Goal: Task Accomplishment & Management: Use online tool/utility

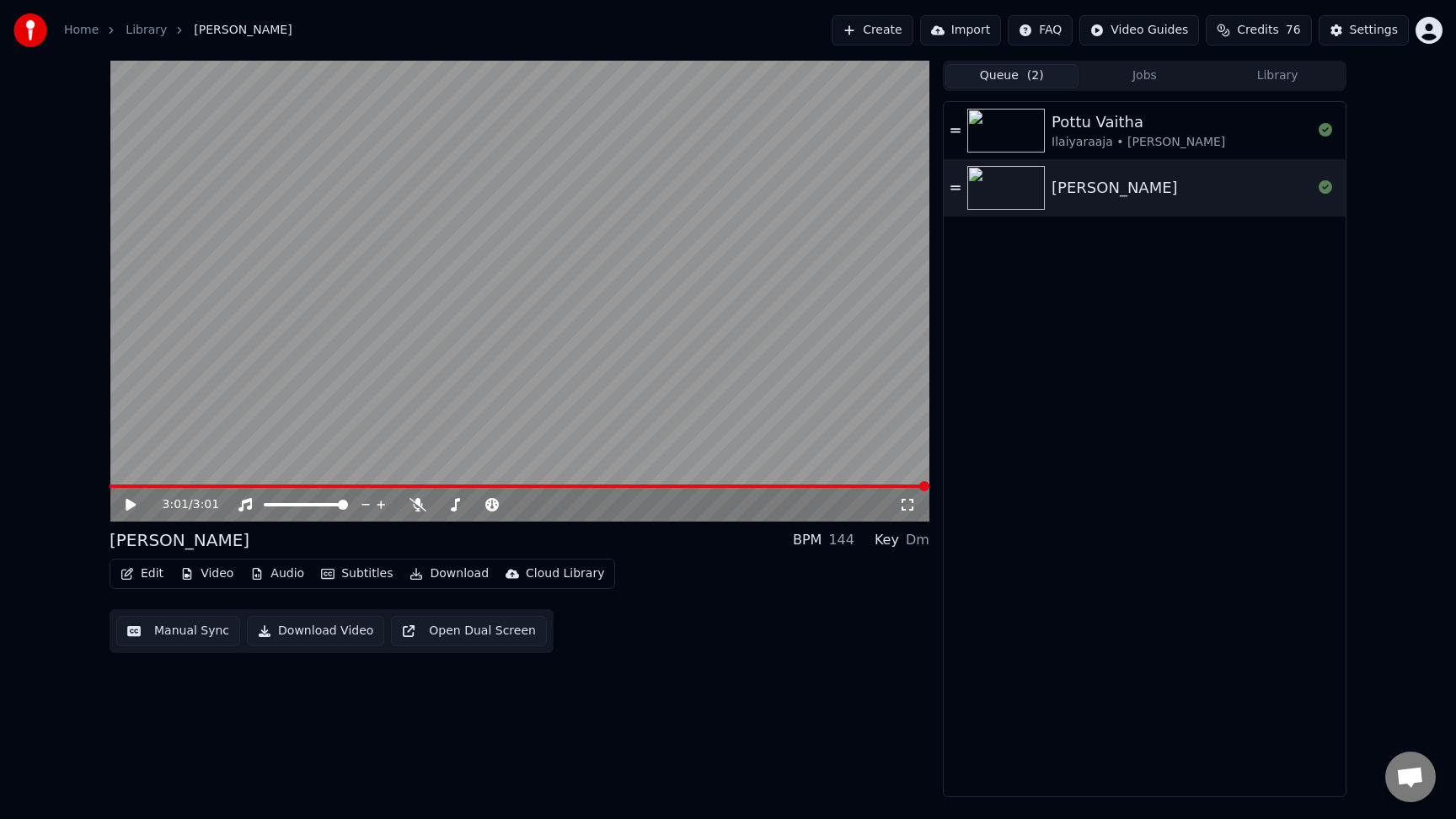
click at [290, 635] on button "Download Video" at bounding box center [315, 631] width 137 height 30
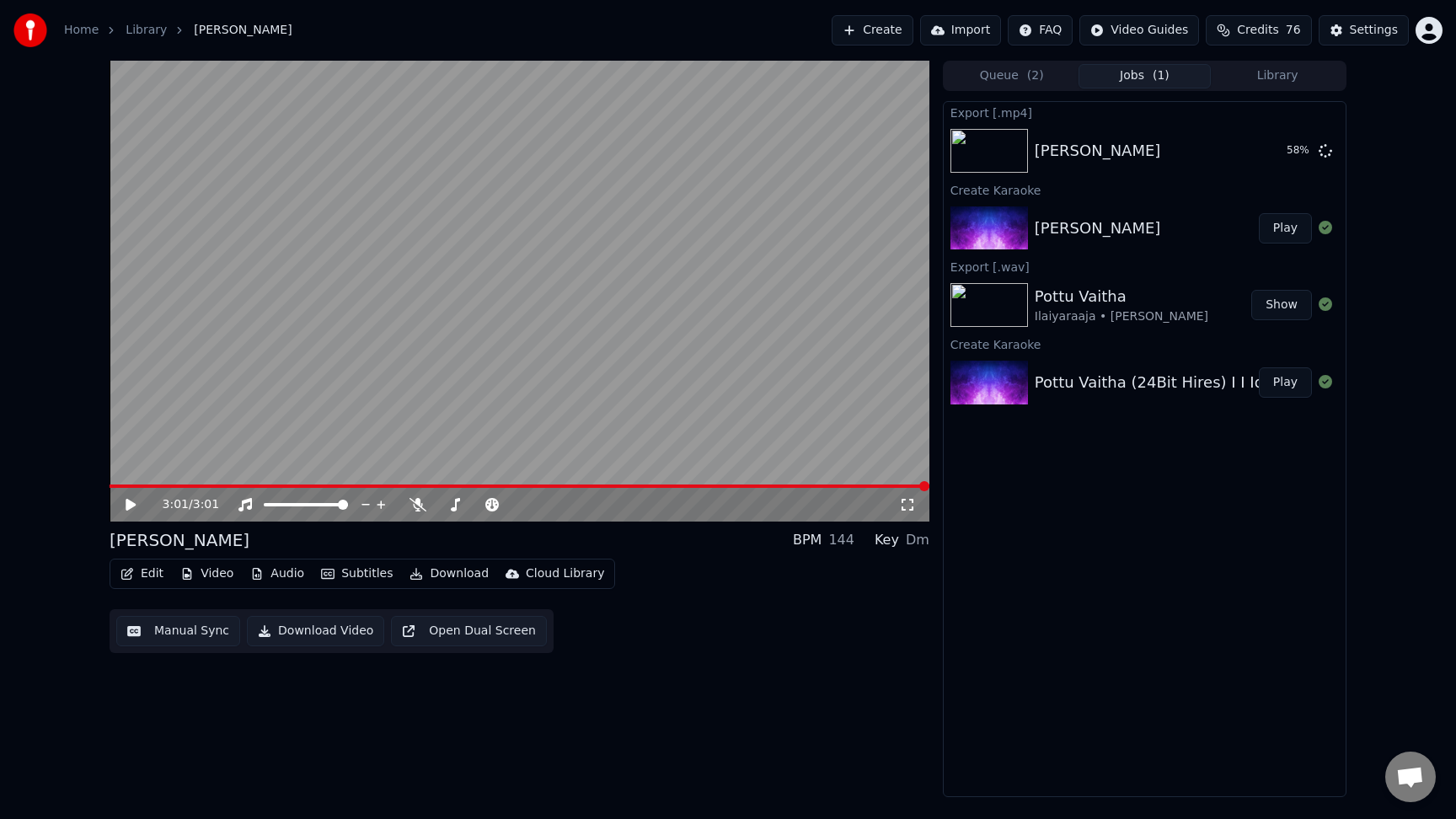
click at [432, 579] on button "Download" at bounding box center [449, 573] width 93 height 23
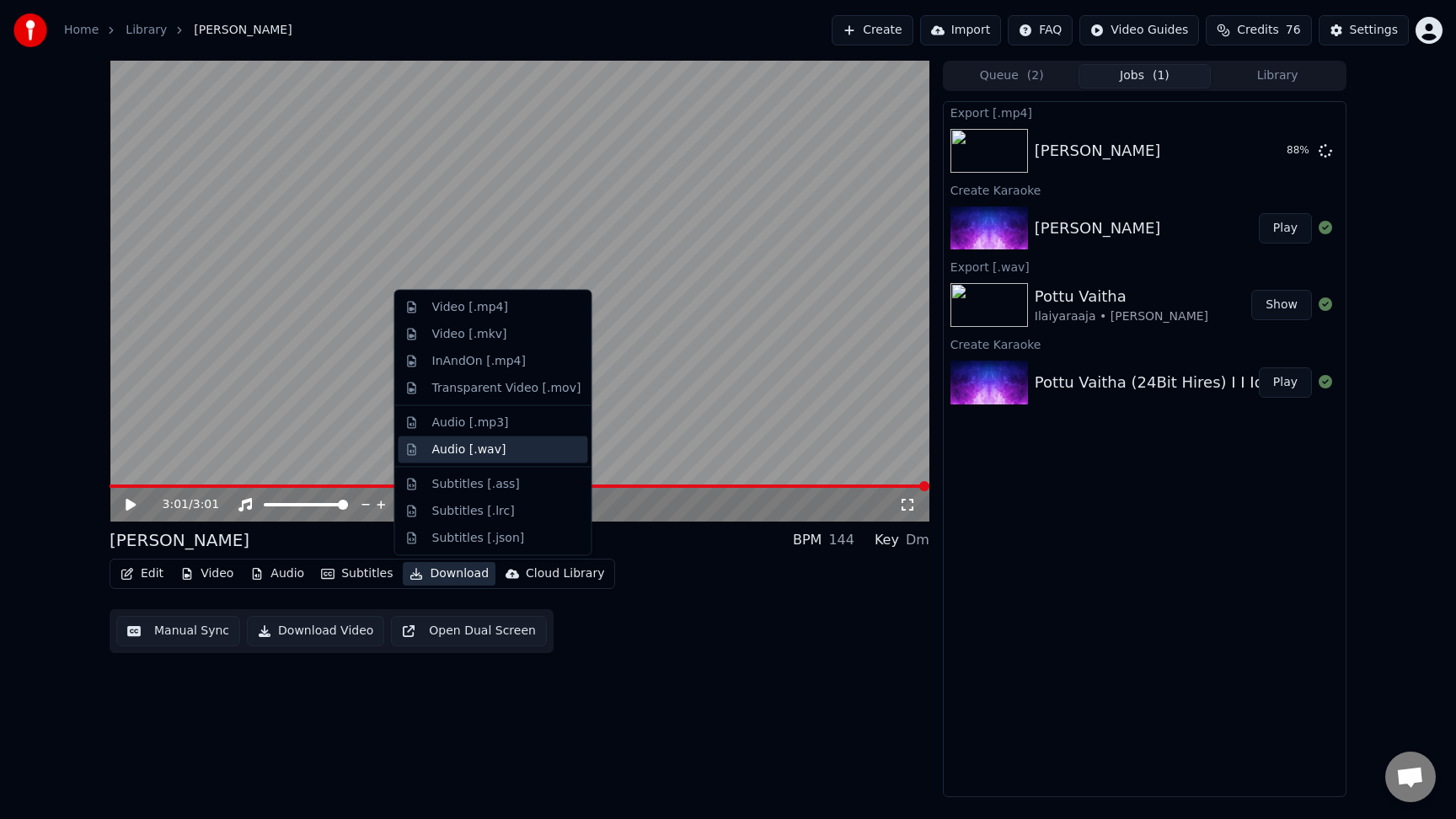
click at [502, 454] on div "Audio [.wav]" at bounding box center [507, 450] width 150 height 17
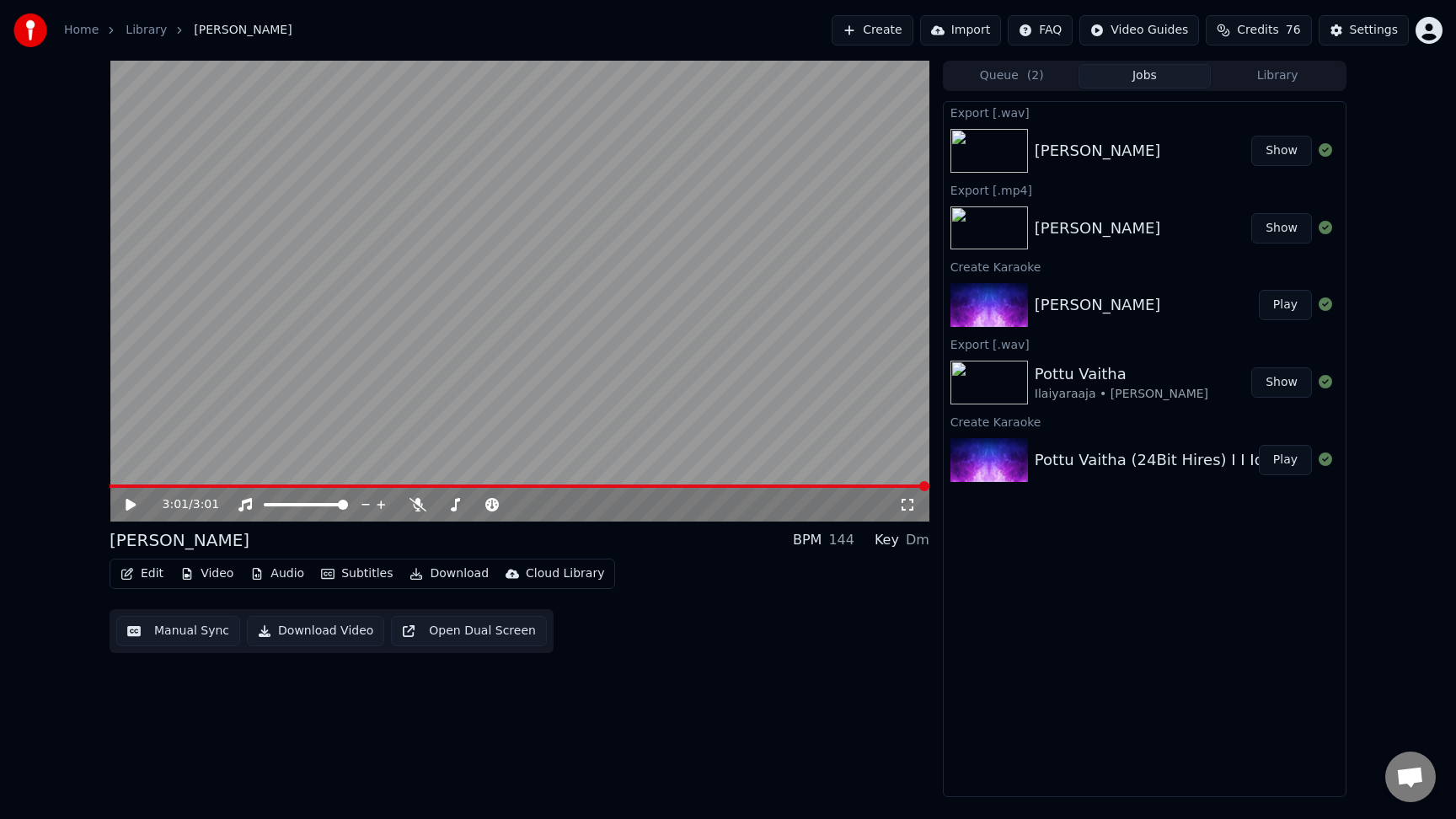
click at [1281, 151] on button "Show" at bounding box center [1281, 151] width 61 height 30
click at [141, 31] on link "Library" at bounding box center [146, 30] width 41 height 17
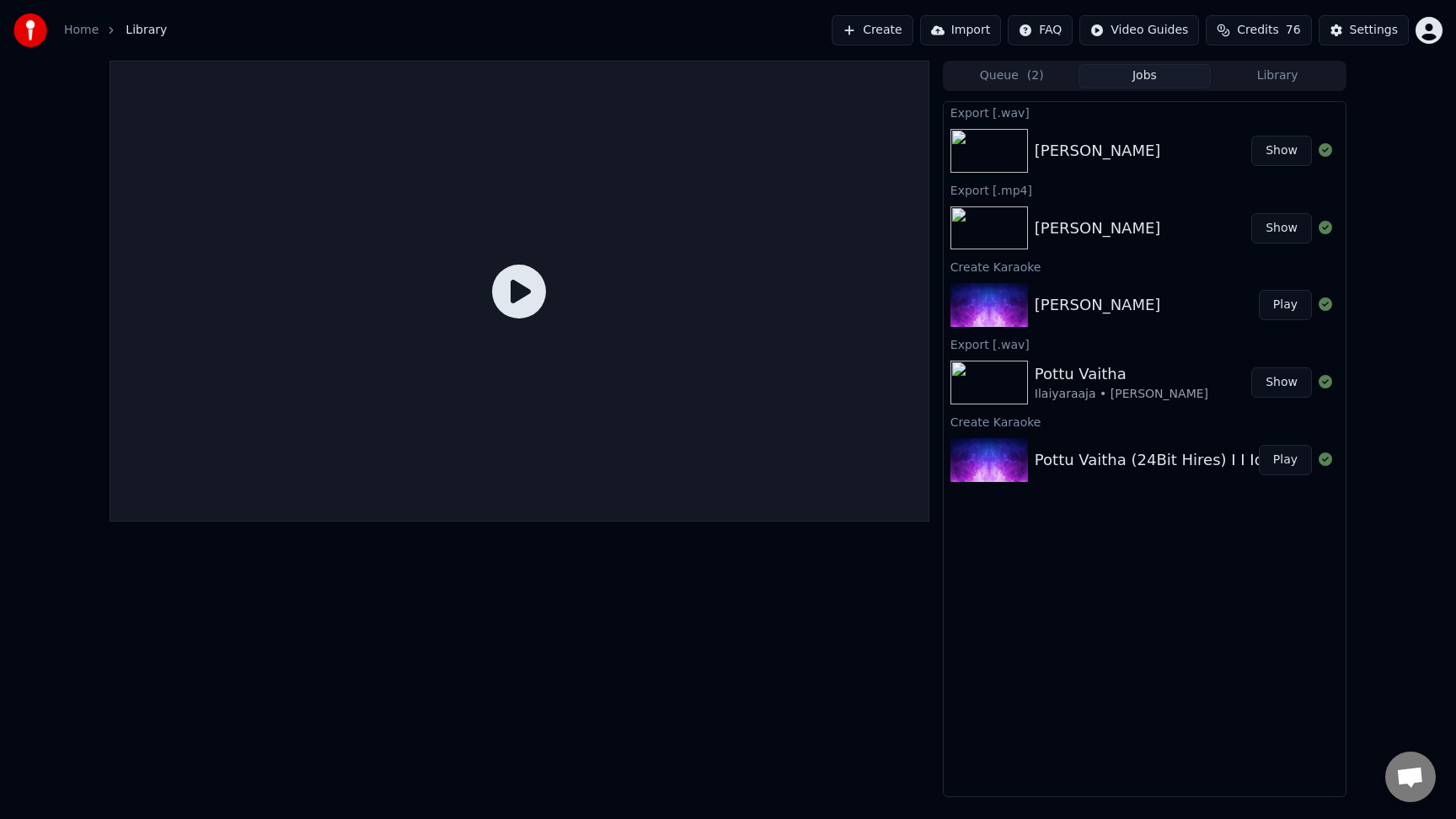
click at [75, 27] on link "Home" at bounding box center [81, 30] width 35 height 17
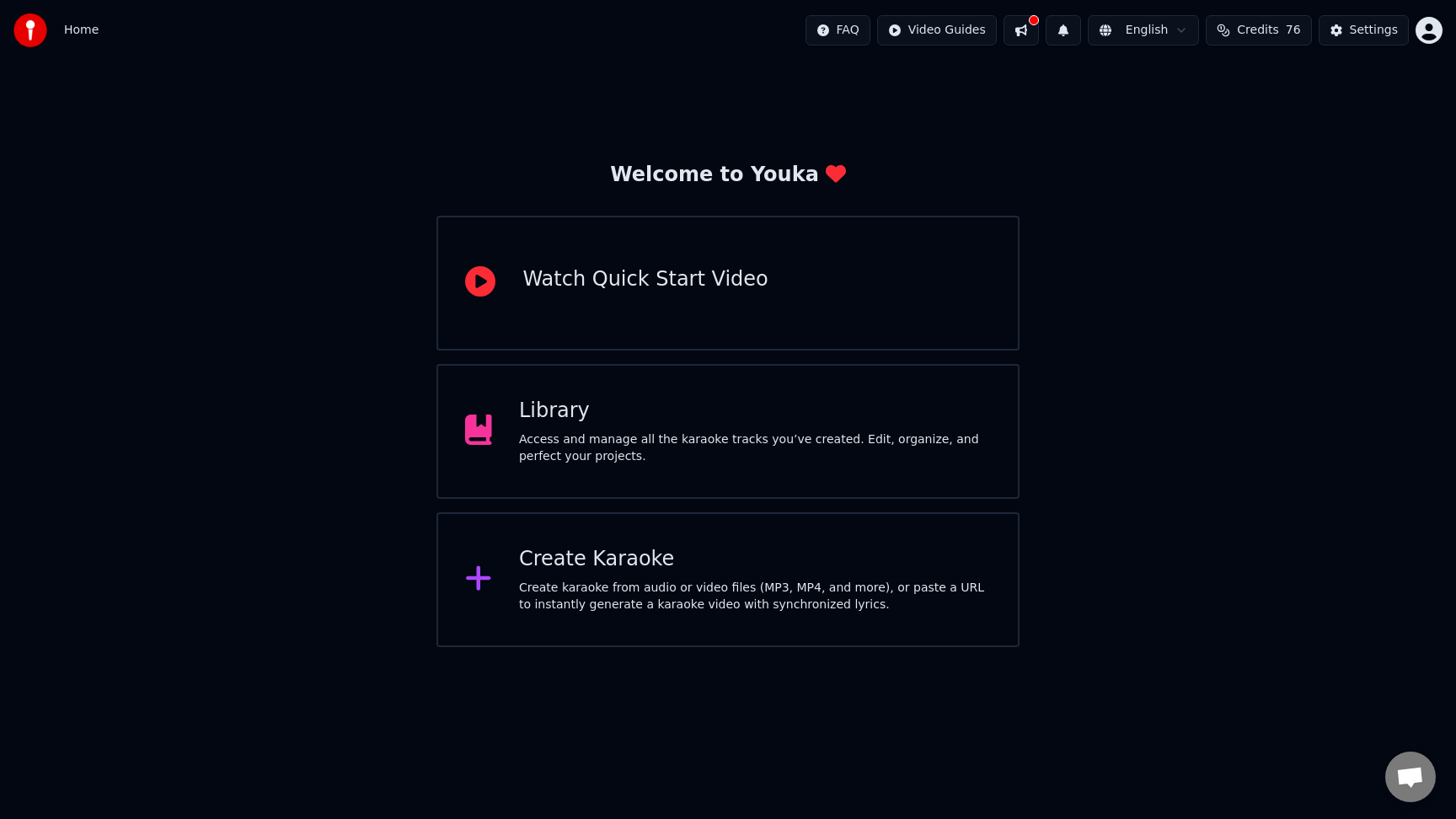
click at [664, 550] on div "Create Karaoke" at bounding box center [754, 559] width 472 height 27
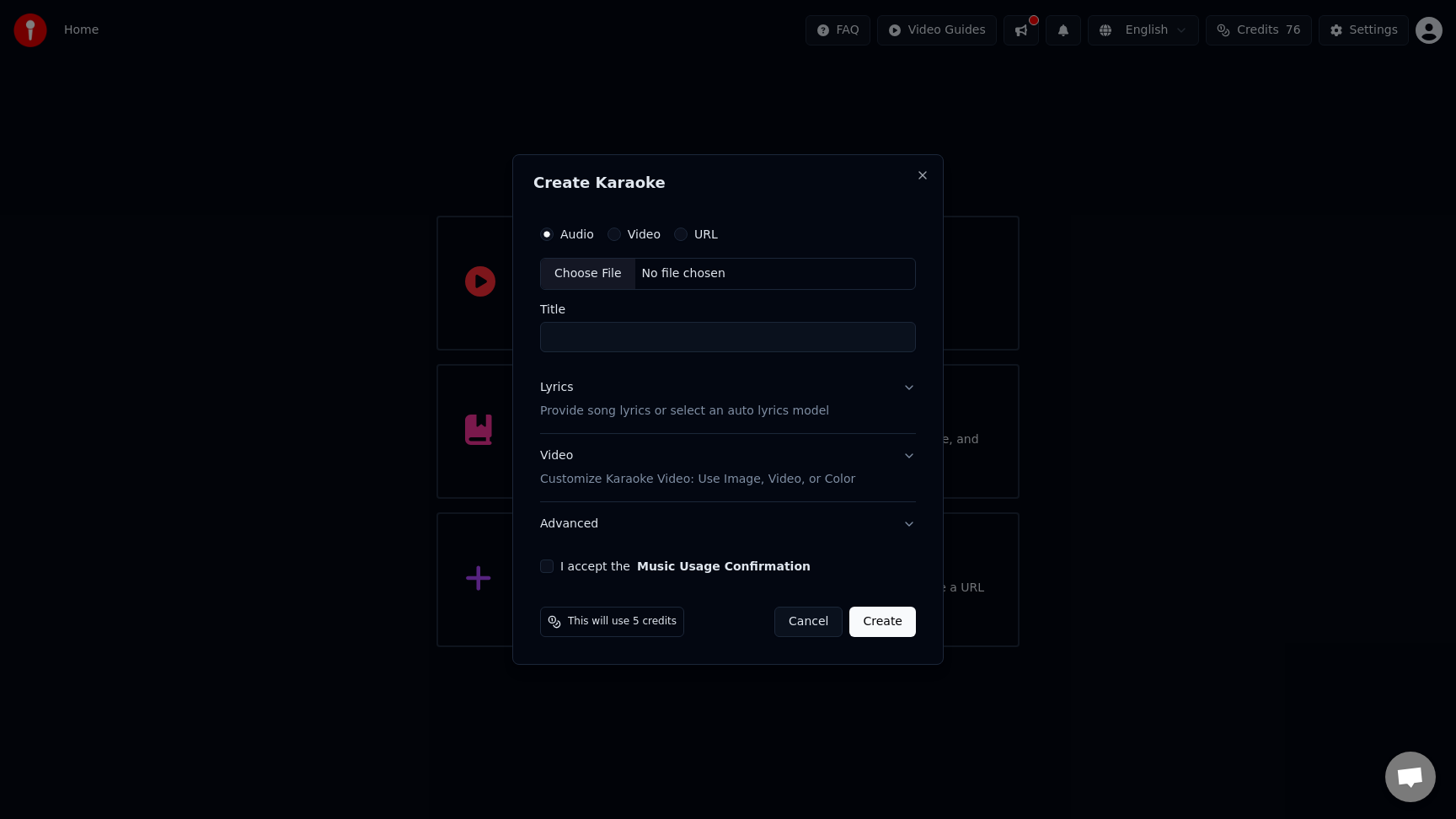
click at [598, 283] on div "Choose File" at bounding box center [588, 274] width 94 height 30
type input "**********"
click at [550, 570] on button "I accept the Music Usage Confirmation" at bounding box center [543, 567] width 13 height 13
click at [650, 414] on p "Provide song lyrics or select an auto lyrics model" at bounding box center [680, 411] width 289 height 17
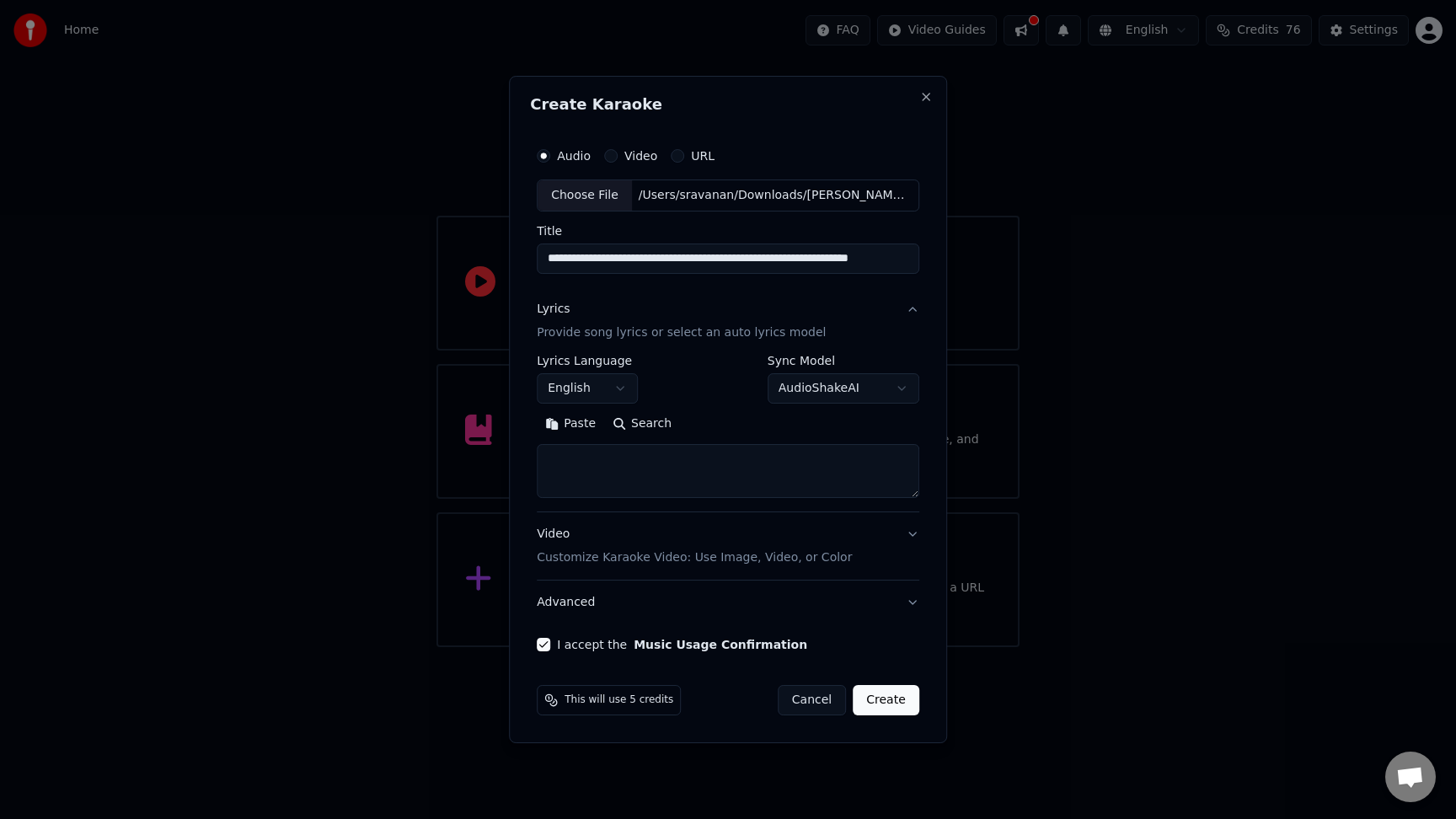
click at [787, 392] on button "AudioShakeAI" at bounding box center [843, 388] width 151 height 30
select select "*******"
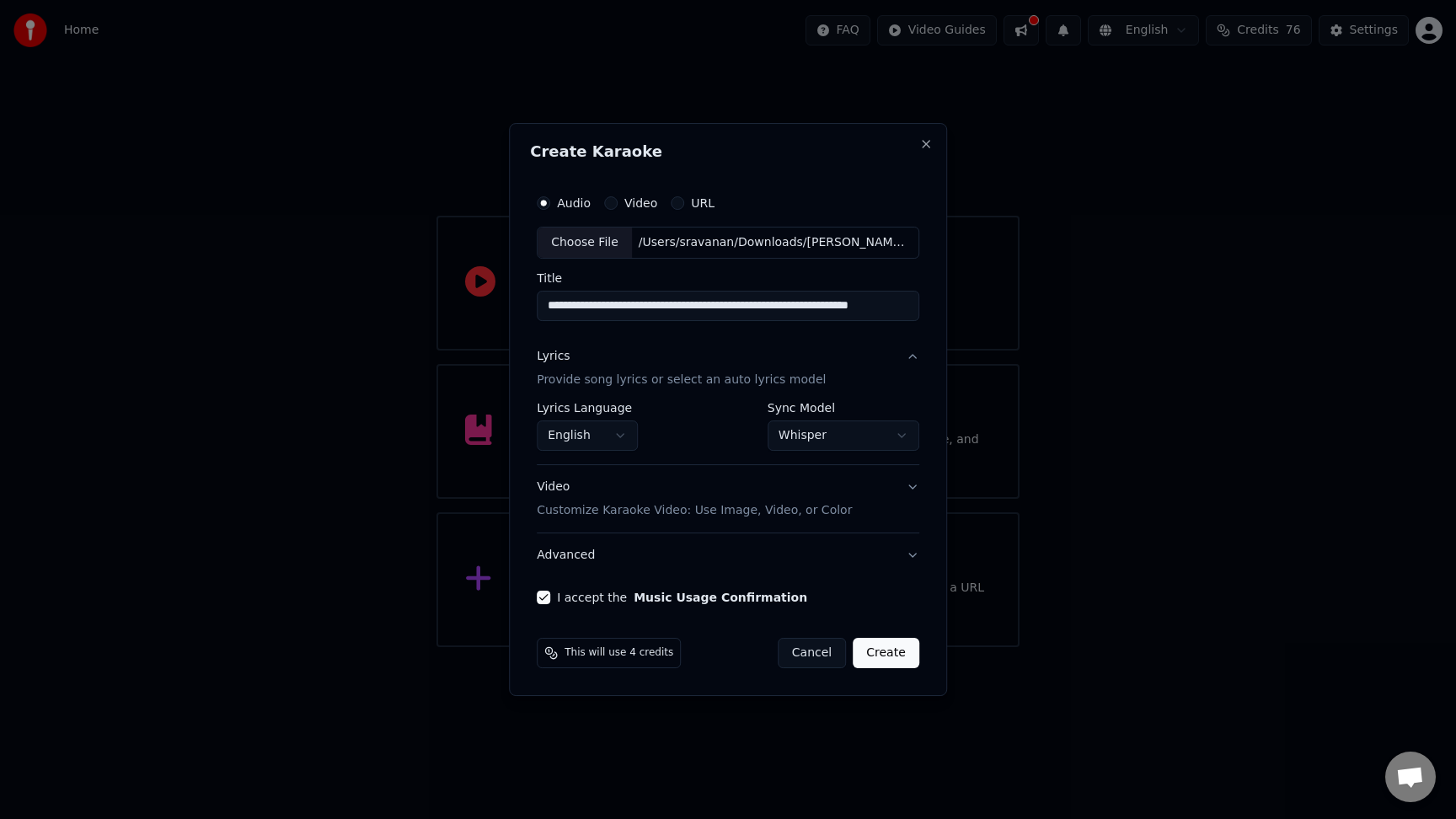
click at [857, 509] on button "Video Customize Karaoke Video: Use Image, Video, or Color" at bounding box center [727, 499] width 382 height 67
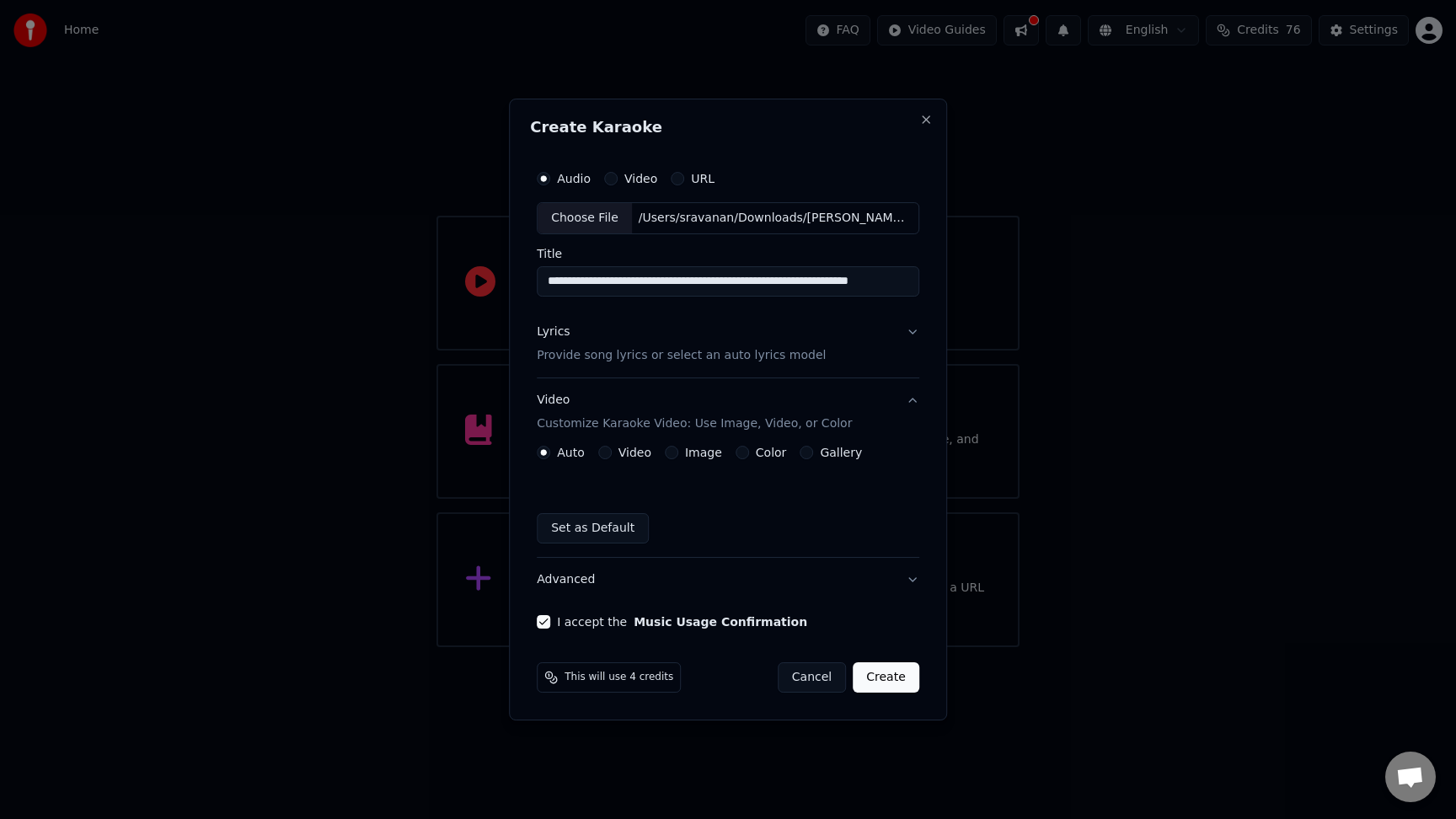
click at [759, 524] on div "Set as Default" at bounding box center [727, 528] width 382 height 30
click at [741, 586] on button "Advanced" at bounding box center [727, 580] width 382 height 44
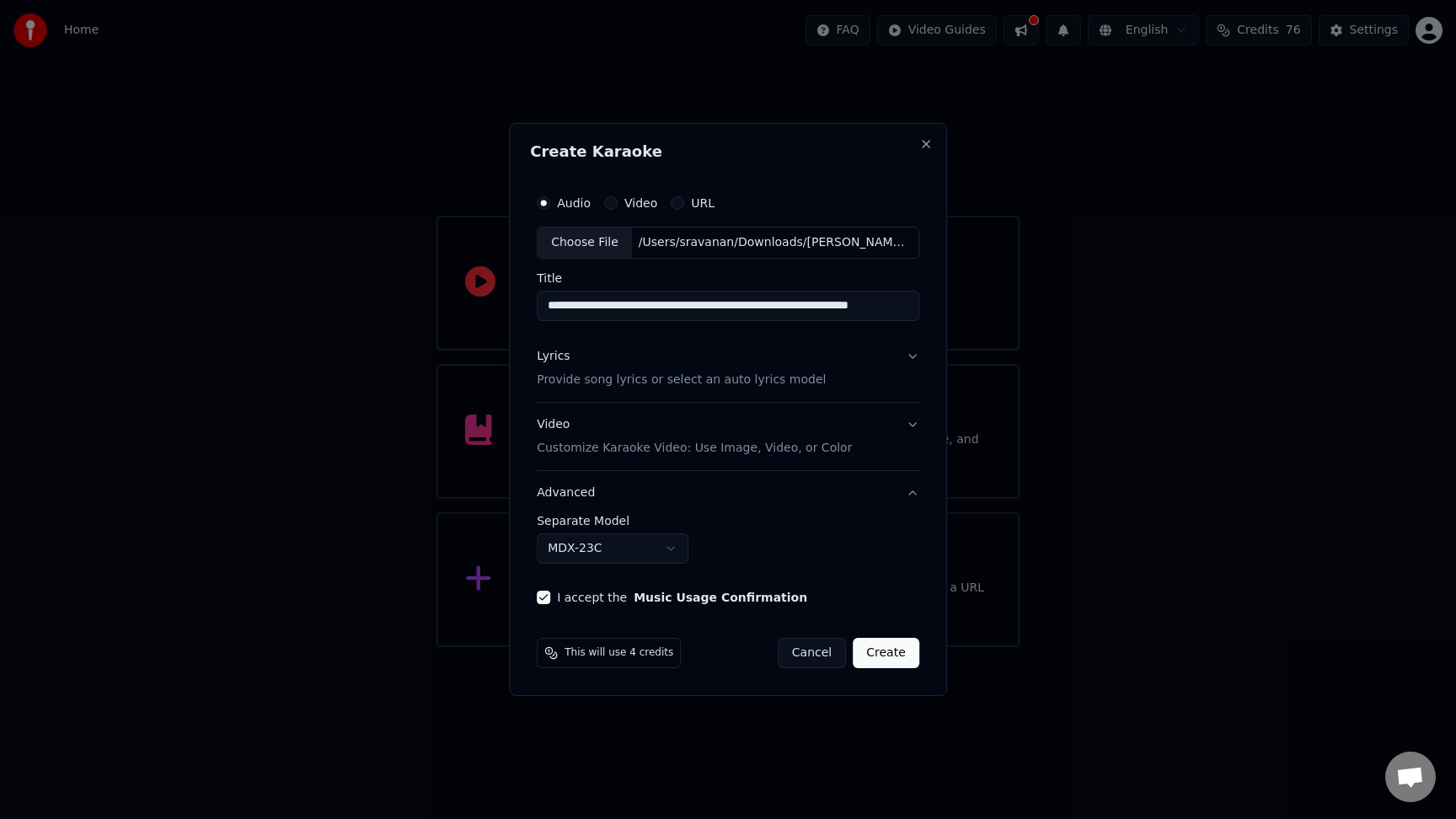
click at [676, 549] on button "MDX-23C" at bounding box center [612, 549] width 151 height 30
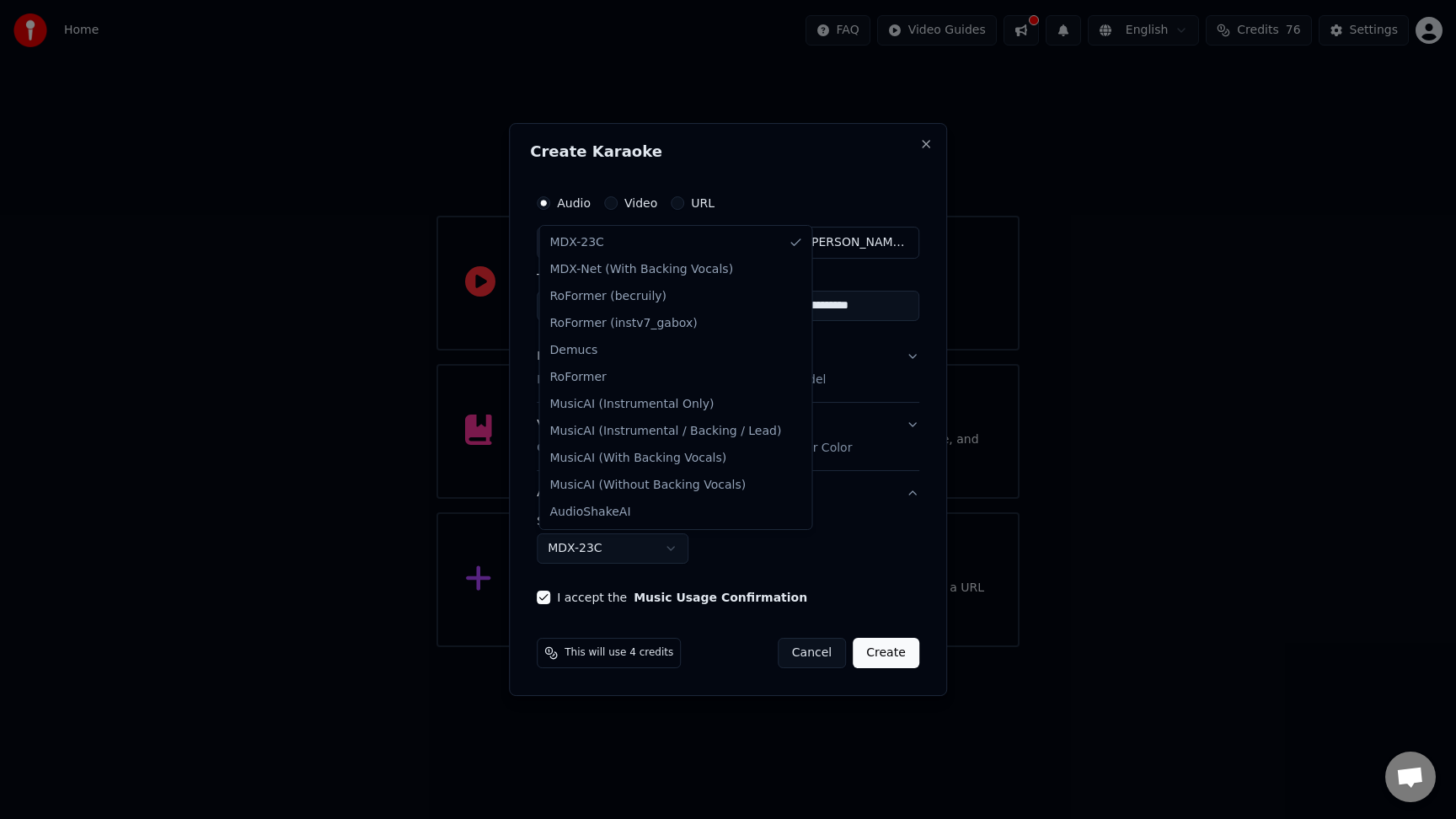
click at [735, 554] on div at bounding box center [728, 410] width 1456 height 819
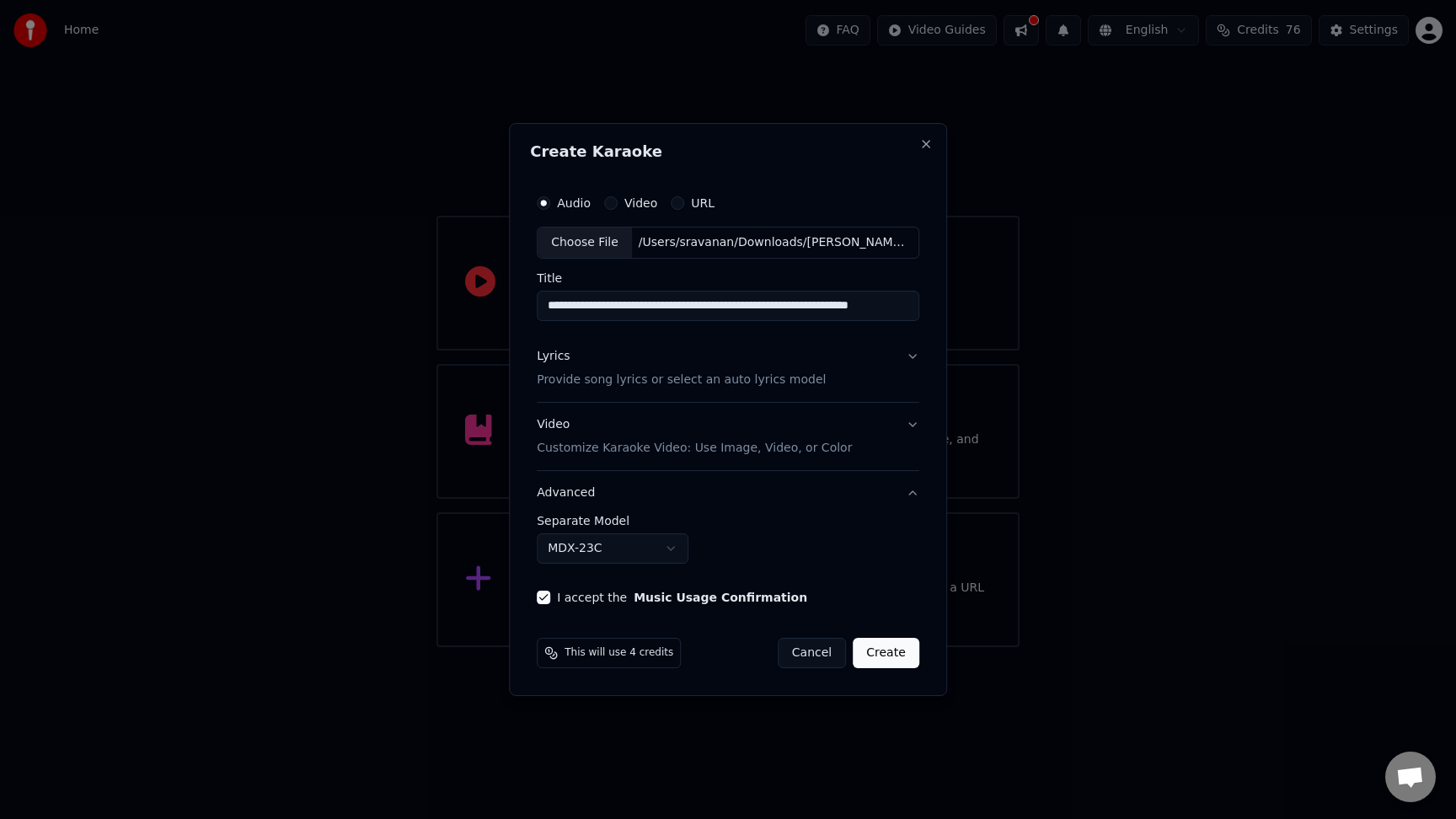
click at [892, 660] on button "Create" at bounding box center [886, 654] width 66 height 30
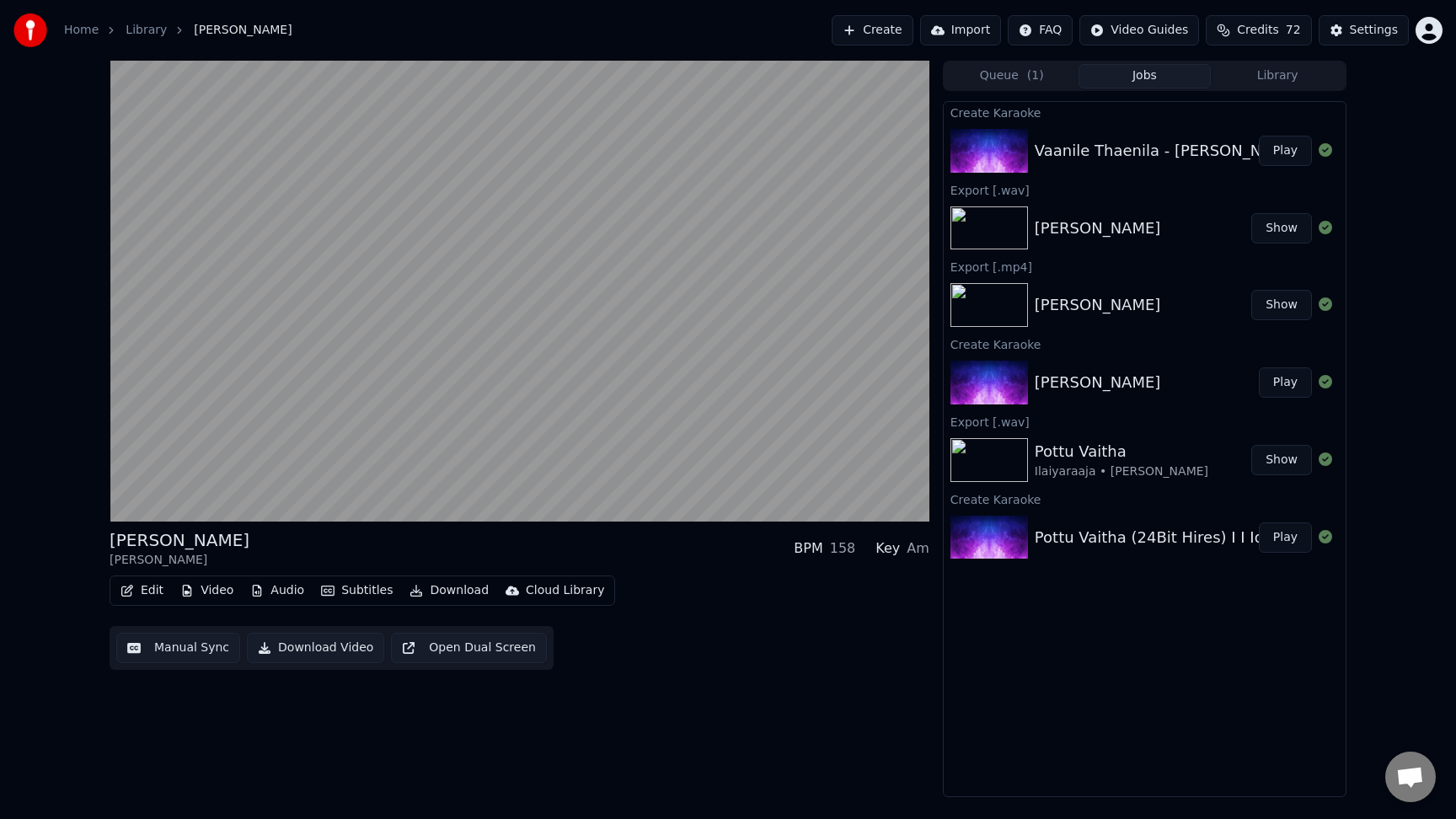
click at [450, 598] on button "Download" at bounding box center [449, 590] width 93 height 23
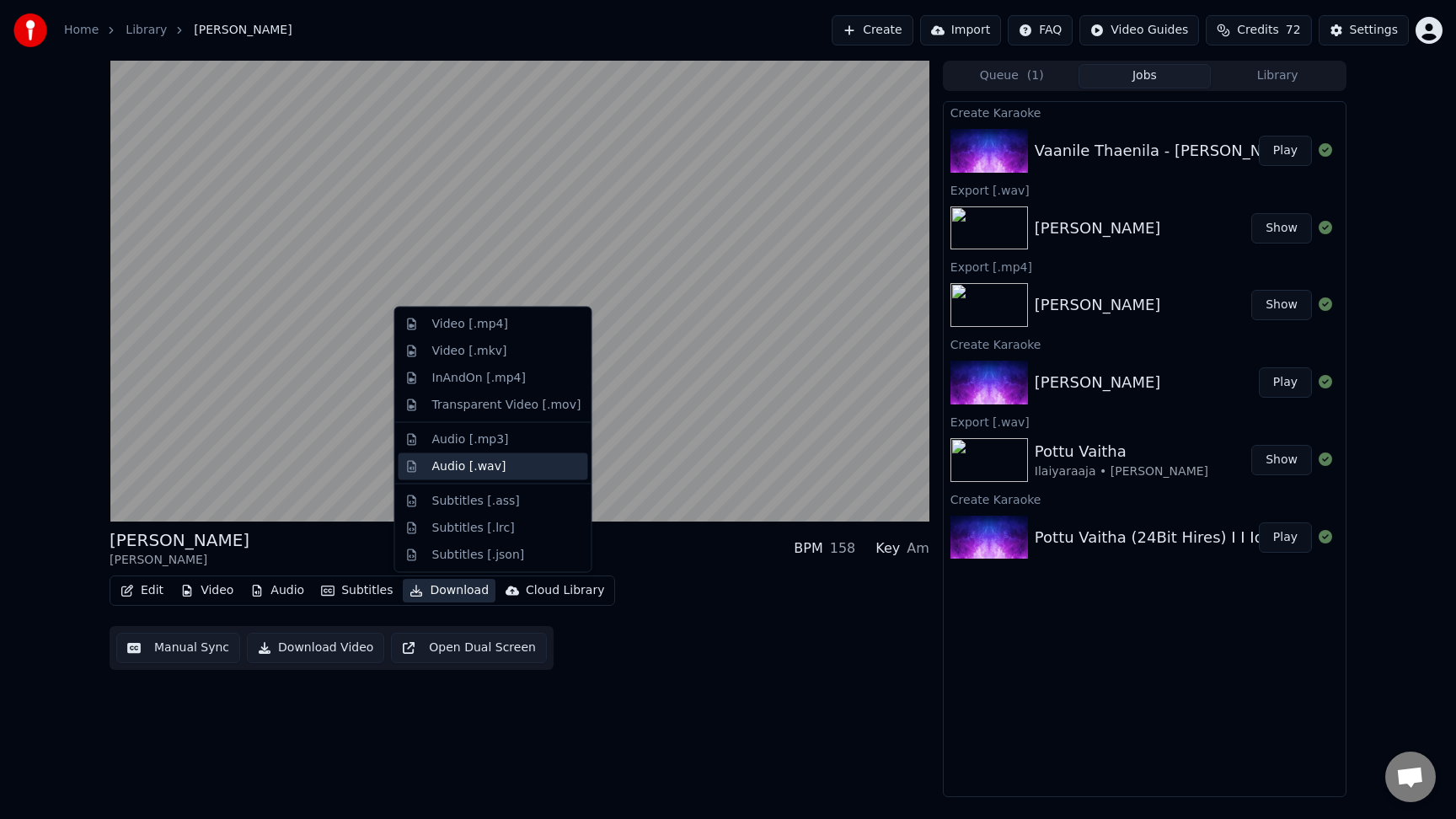
click at [511, 476] on div "Audio [.wav]" at bounding box center [492, 466] width 190 height 27
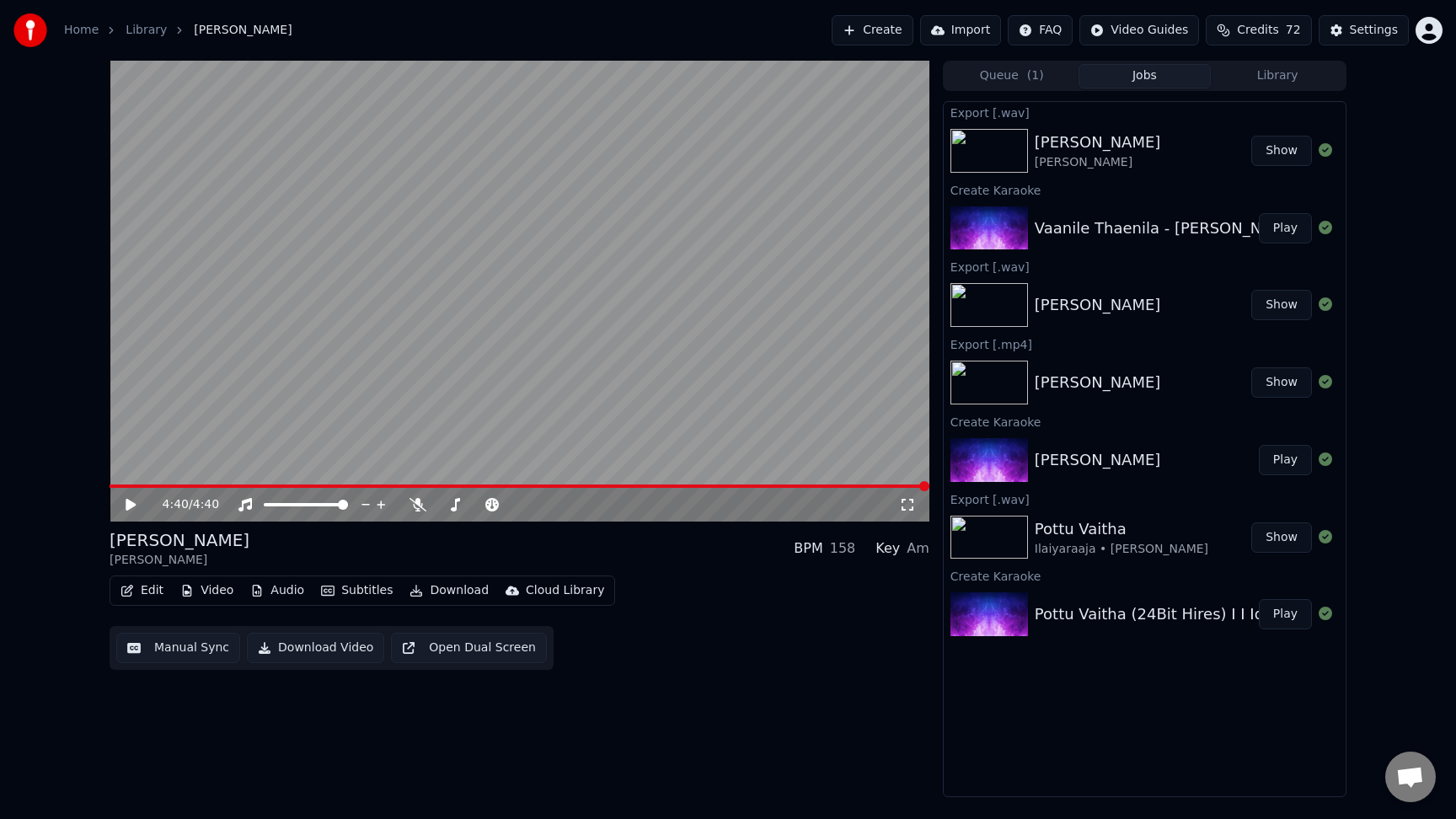
click at [895, 36] on button "Create" at bounding box center [872, 30] width 81 height 30
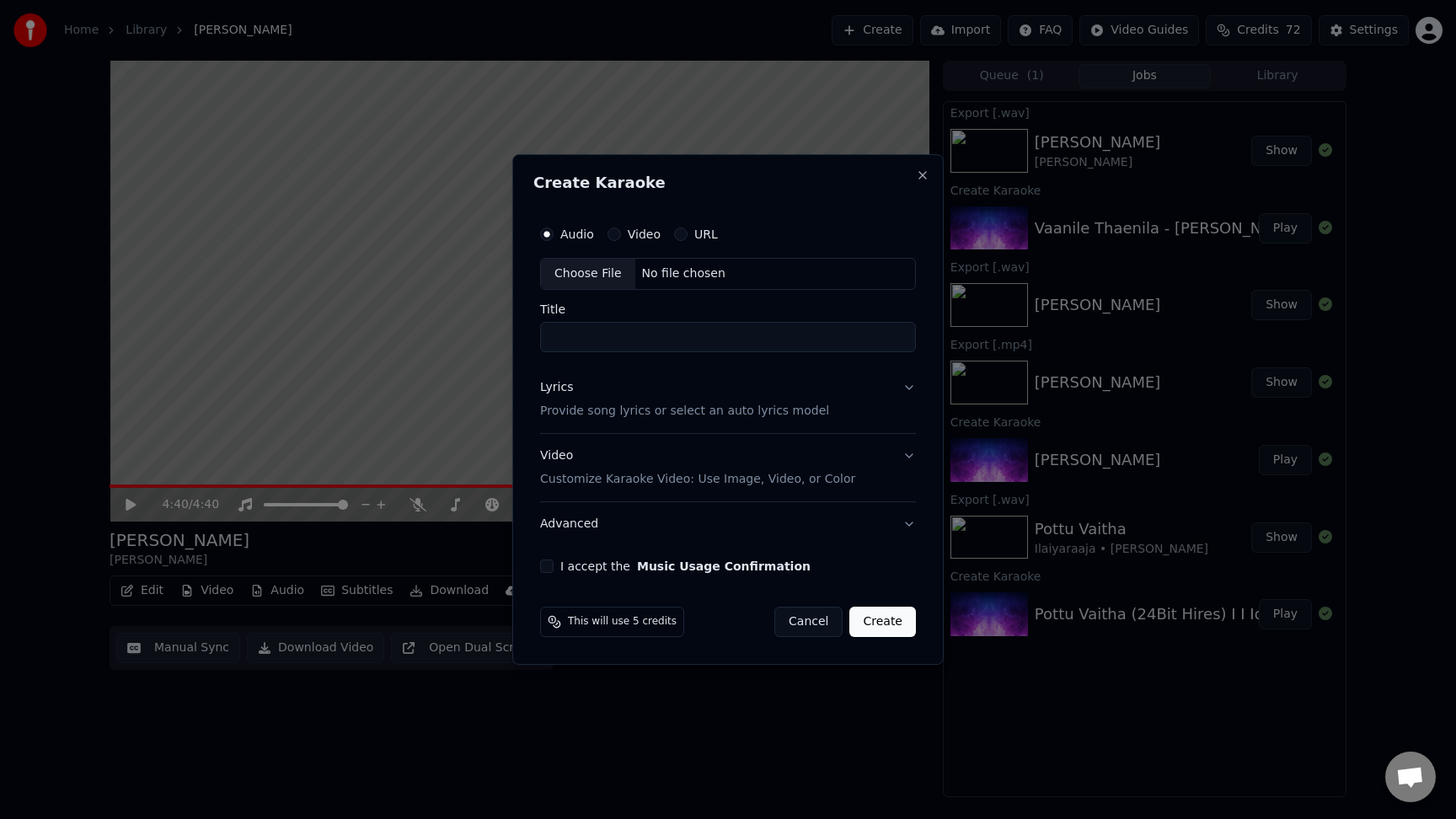
click at [610, 271] on div "Choose File" at bounding box center [588, 274] width 94 height 30
type input "**********"
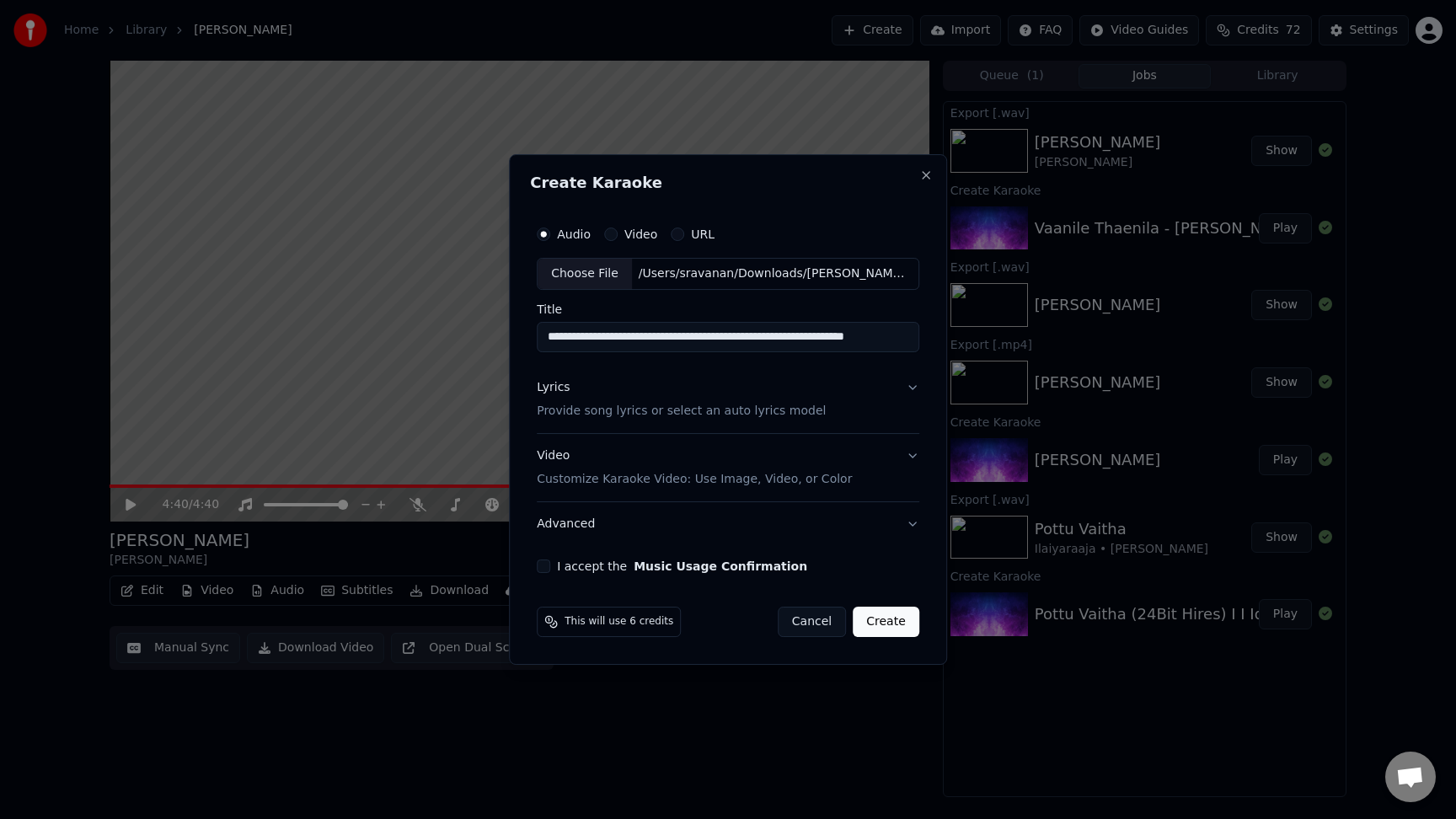
click at [544, 568] on button "I accept the Music Usage Confirmation" at bounding box center [543, 567] width 13 height 13
click at [906, 397] on button "Lyrics Provide song lyrics or select an auto lyrics model" at bounding box center [727, 399] width 382 height 67
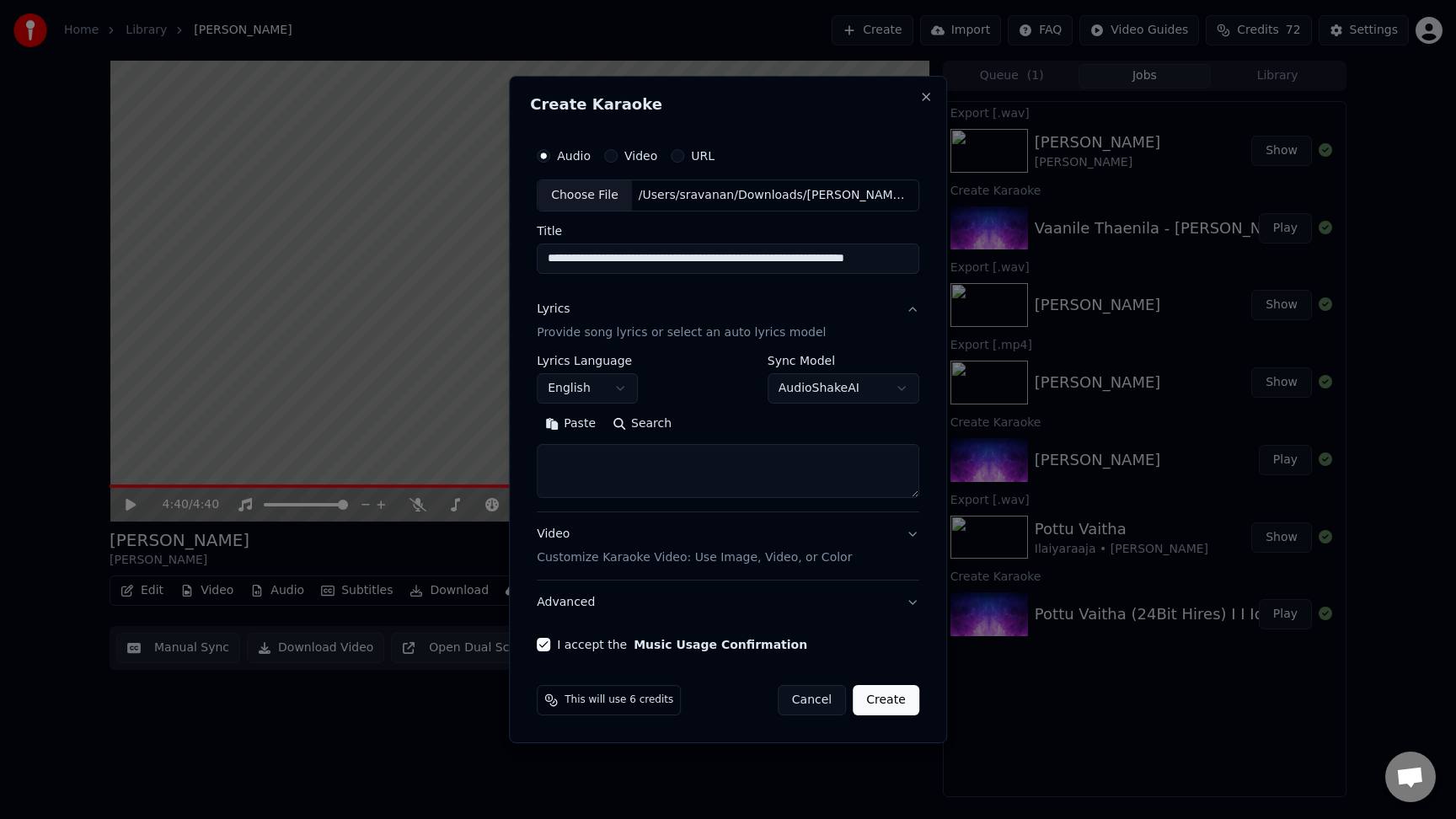
click at [878, 398] on button "AudioShakeAI" at bounding box center [843, 388] width 151 height 30
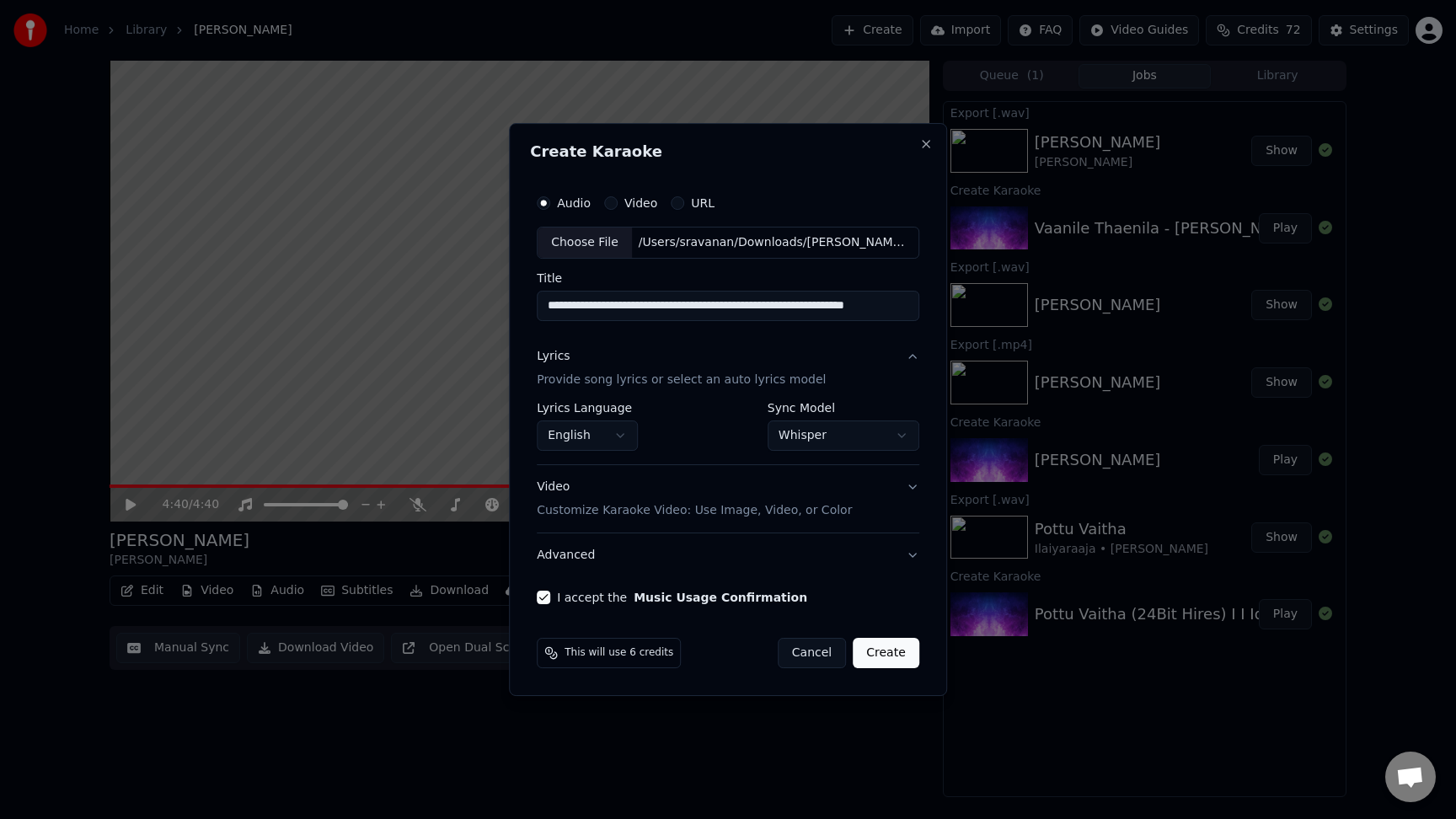
click at [620, 604] on label "I accept the Music Usage Confirmation" at bounding box center [682, 597] width 250 height 12
click at [550, 604] on button "I accept the Music Usage Confirmation" at bounding box center [543, 597] width 13 height 13
click at [620, 604] on label "I accept the Music Usage Confirmation" at bounding box center [682, 597] width 250 height 12
click at [550, 604] on button "I accept the Music Usage Confirmation" at bounding box center [543, 597] width 13 height 13
click at [797, 436] on button "Whisper" at bounding box center [843, 436] width 151 height 30
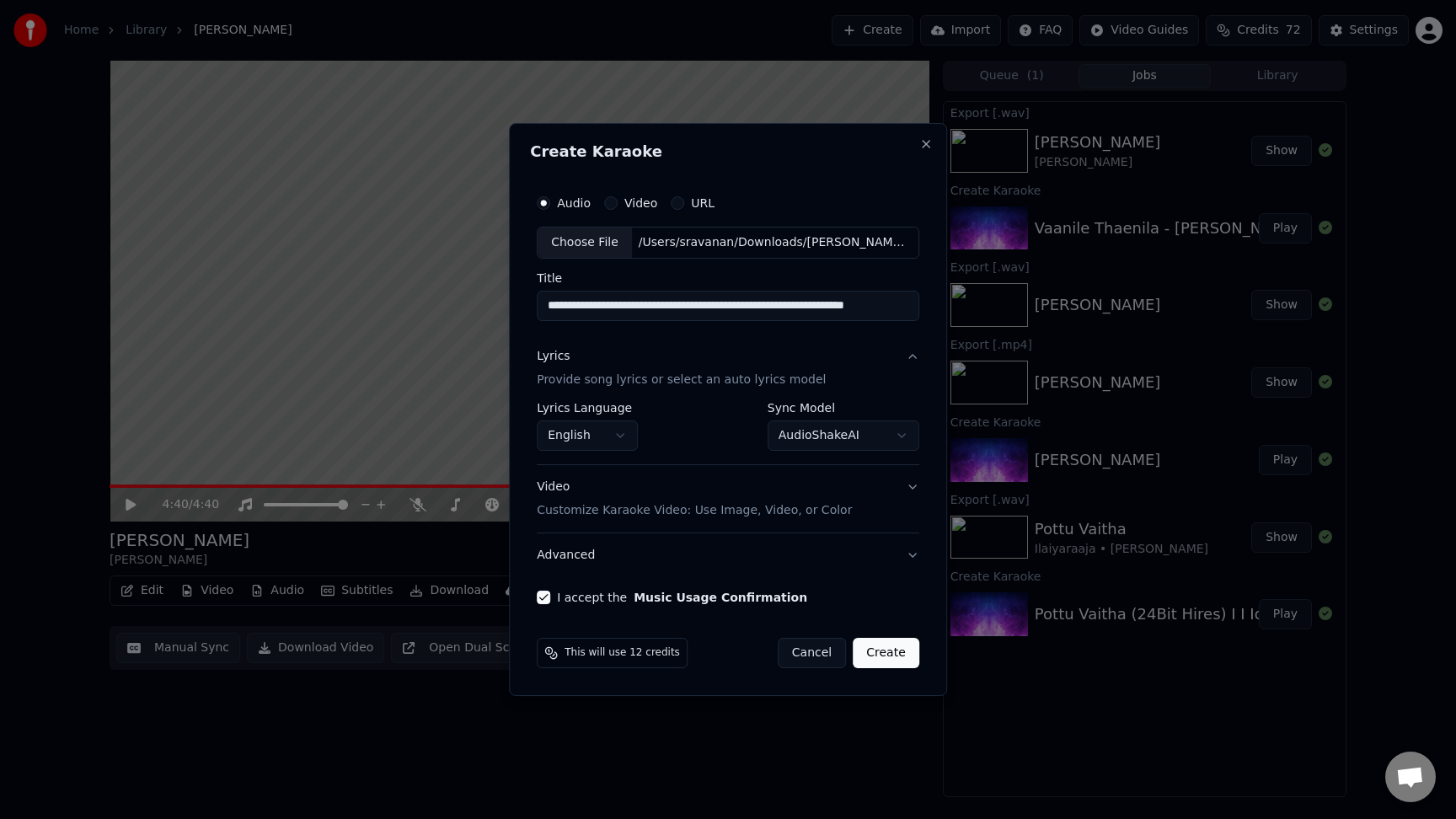
click at [825, 429] on button "AudioShakeAI" at bounding box center [843, 436] width 151 height 30
click at [853, 438] on button "MusicAI" at bounding box center [843, 436] width 151 height 30
click at [836, 443] on button "Whisper" at bounding box center [843, 436] width 151 height 30
click at [879, 659] on button "Create" at bounding box center [886, 654] width 66 height 30
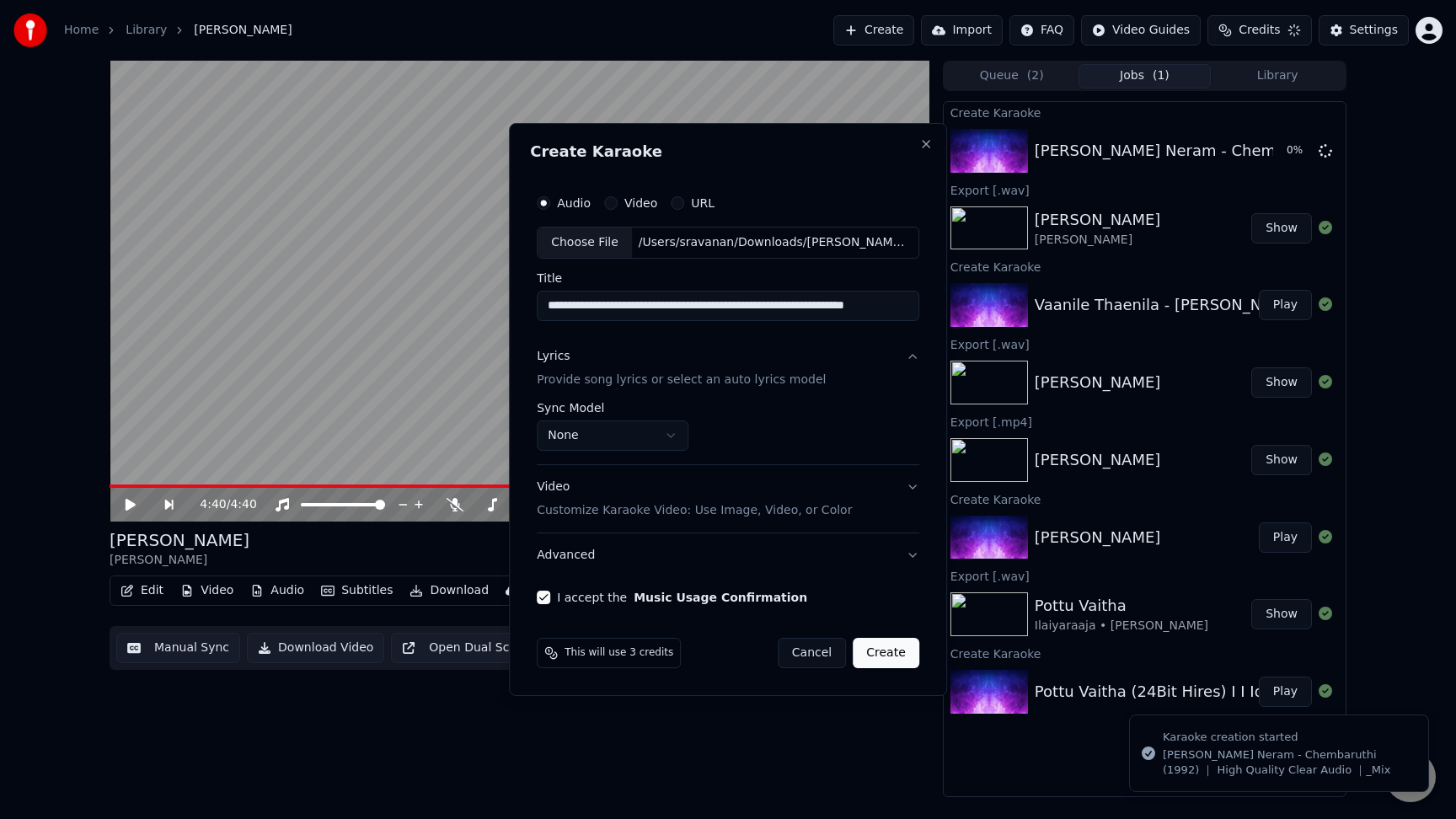
select select "**********"
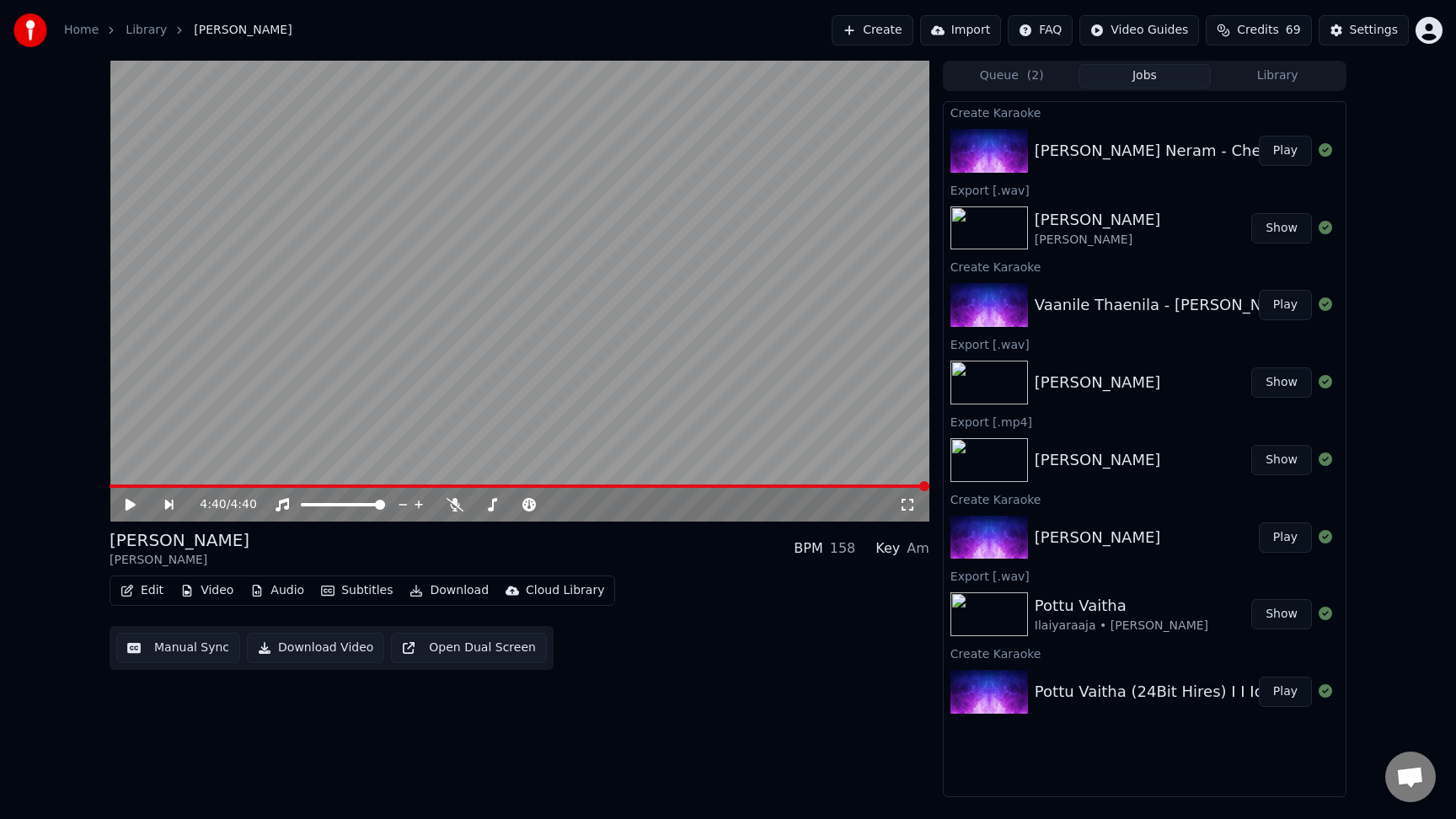
click at [1288, 155] on button "Play" at bounding box center [1285, 151] width 53 height 30
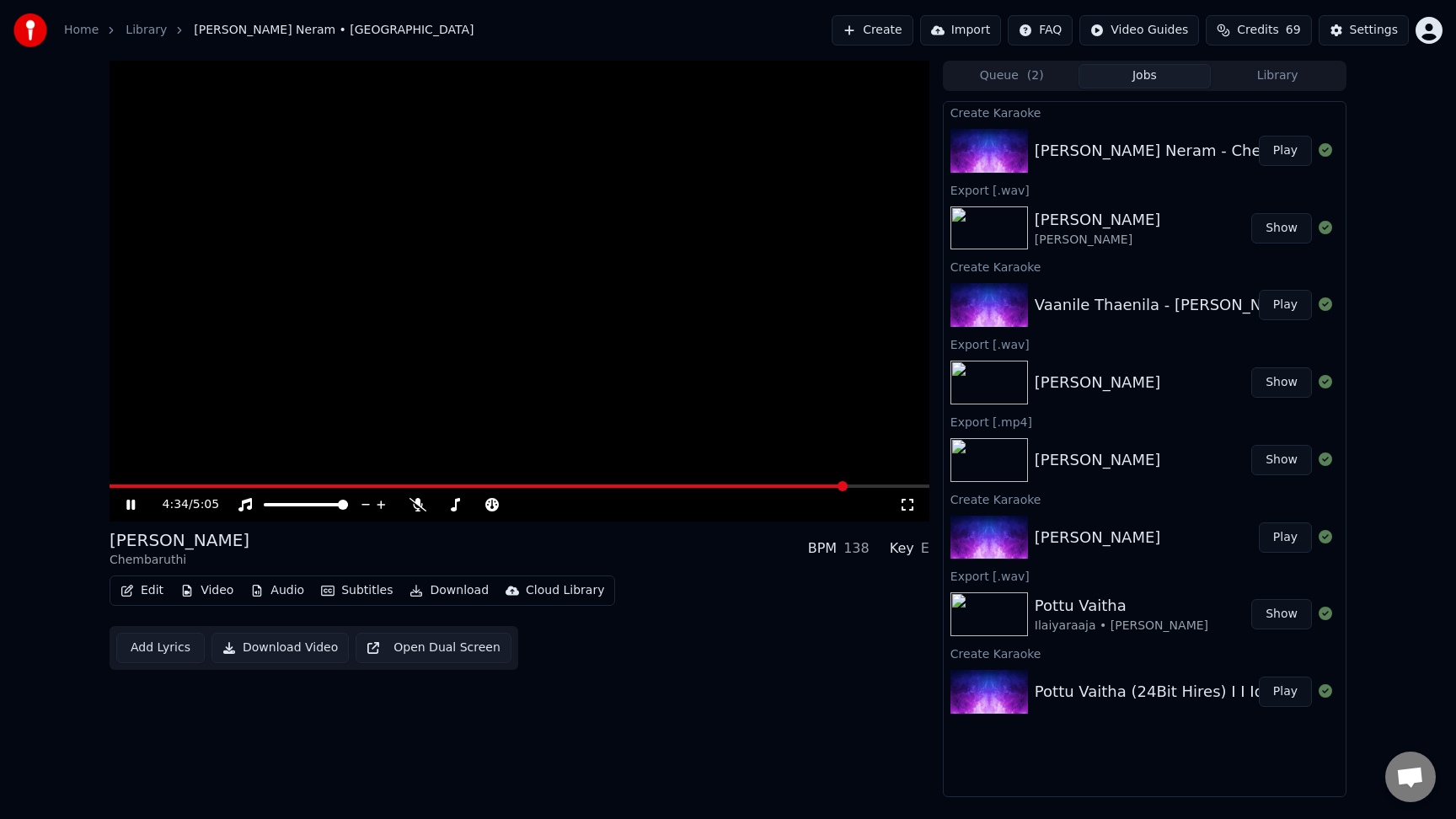
click at [450, 594] on button "Download" at bounding box center [449, 590] width 93 height 23
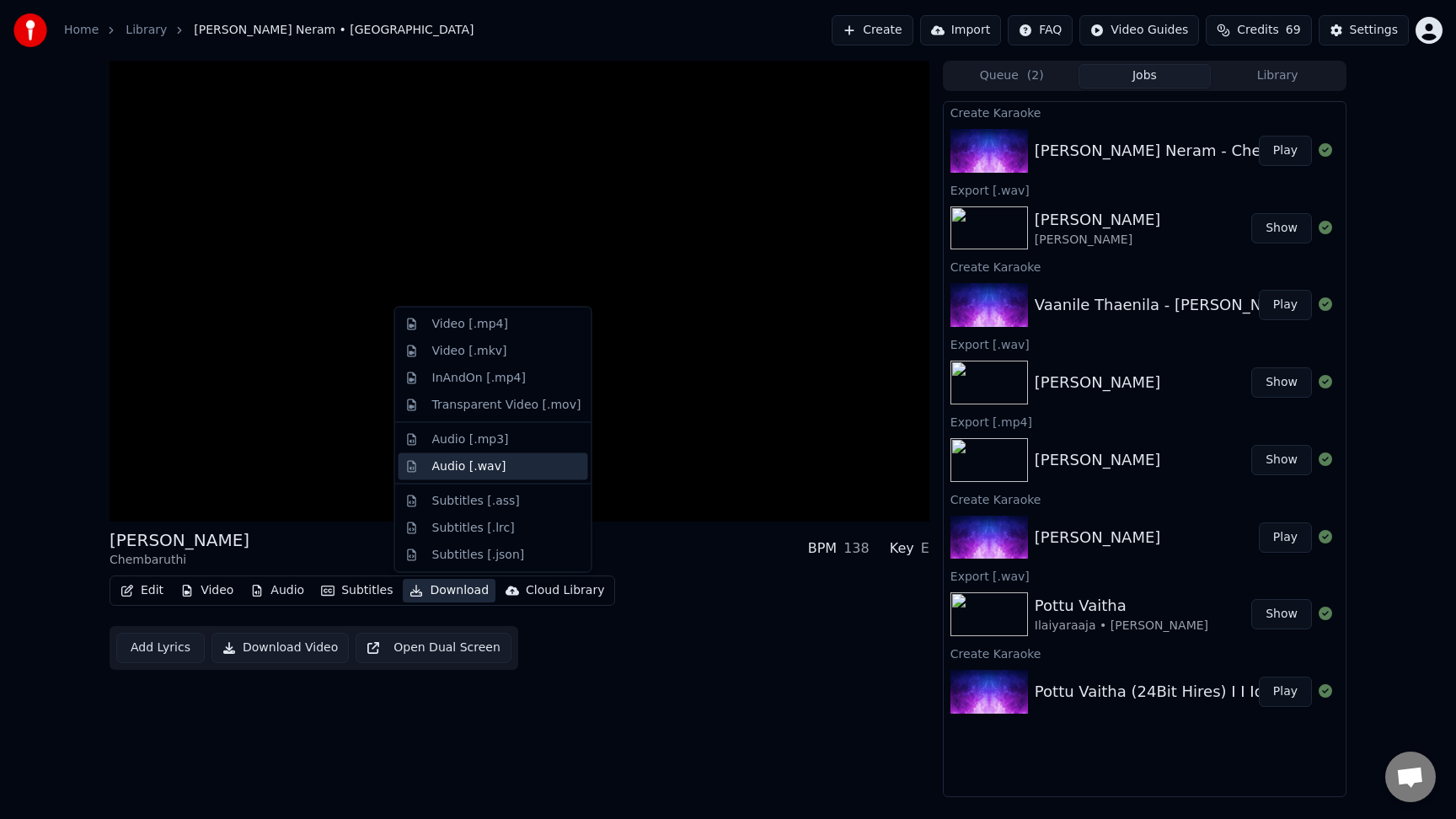
click at [496, 474] on div "Audio [.wav]" at bounding box center [469, 467] width 74 height 17
